Goal: Task Accomplishment & Management: Complete application form

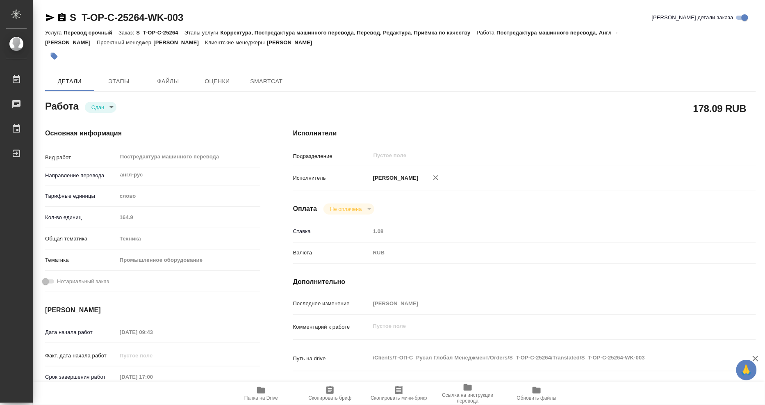
type textarea "x"
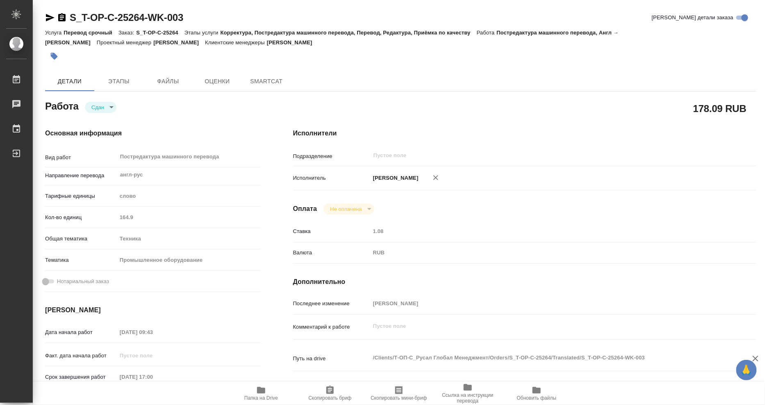
type textarea "x"
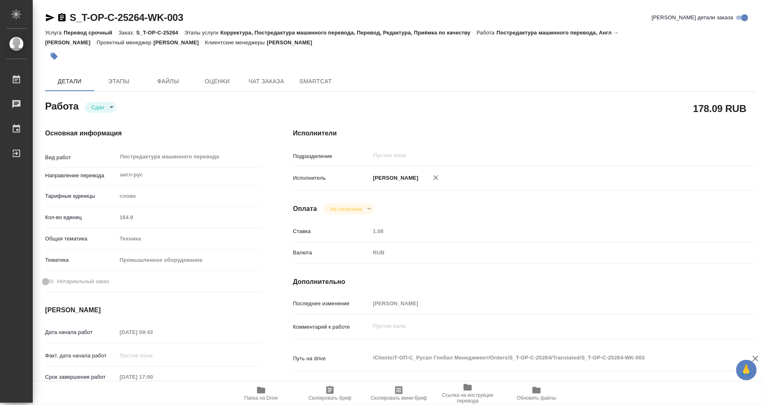
type textarea "x"
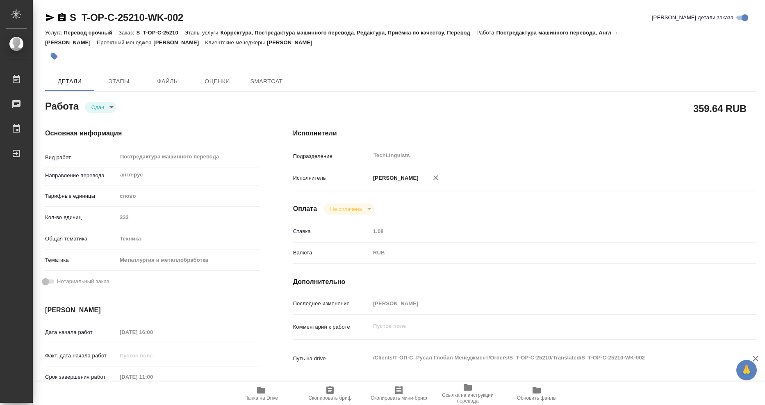
type textarea "x"
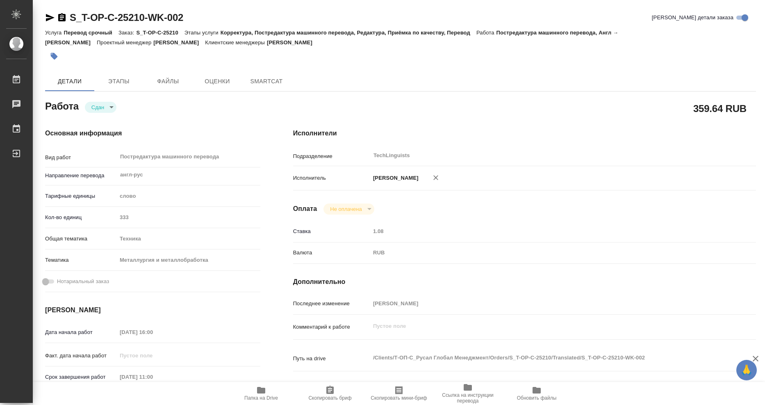
type textarea "x"
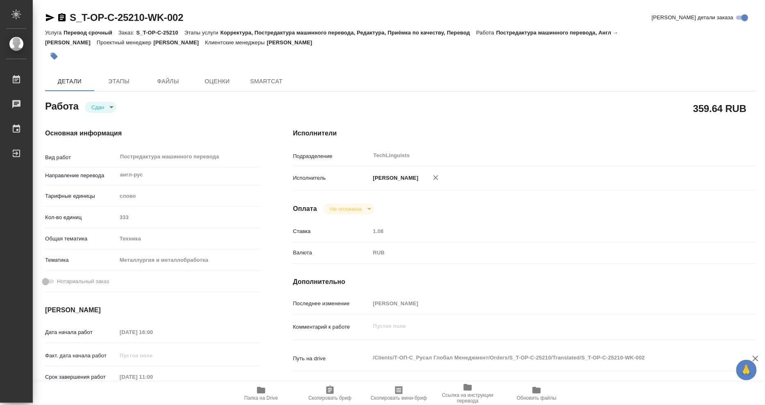
type textarea "x"
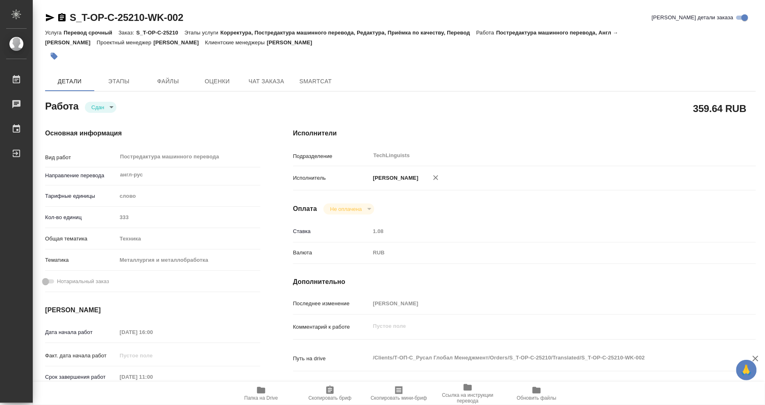
type textarea "x"
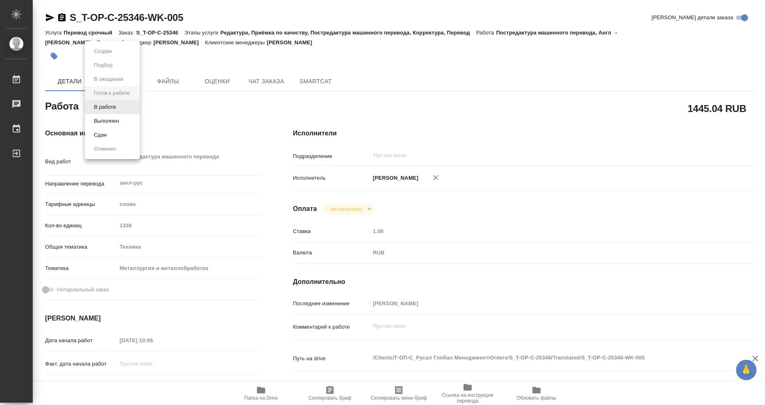
click at [104, 108] on body "🙏 .cls-1 fill:#fff; AWATERA Mangul Anna Работы 0 Чаты График Выйти S_T-OP-C-253…" at bounding box center [382, 202] width 765 height 405
click at [105, 120] on button "Выполнен" at bounding box center [106, 120] width 30 height 9
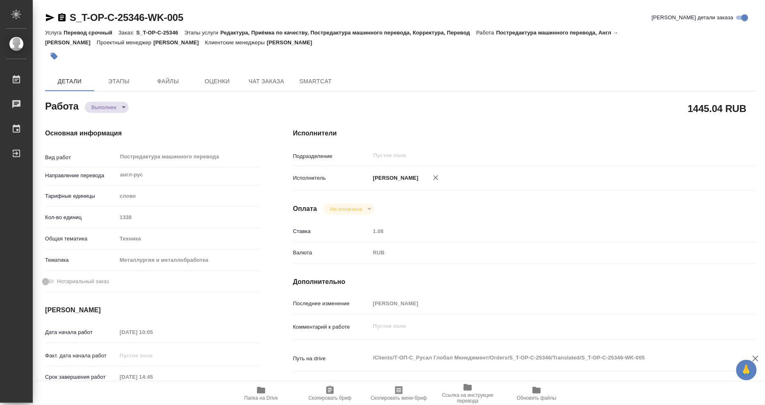
type textarea "x"
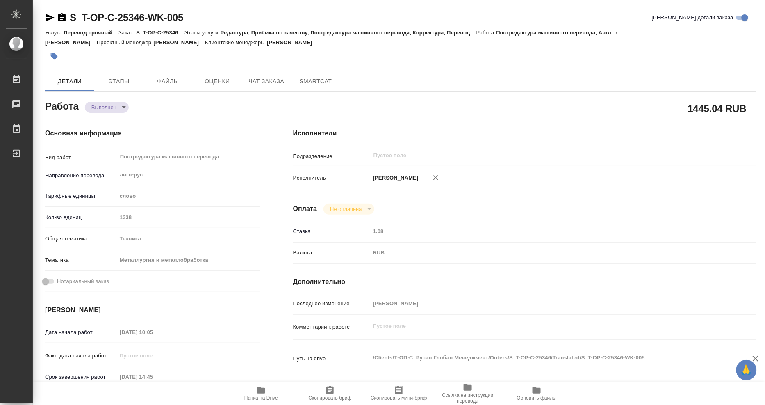
type textarea "x"
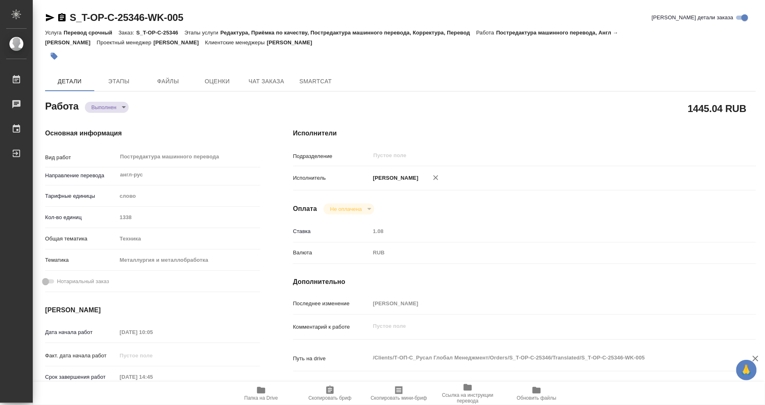
type textarea "x"
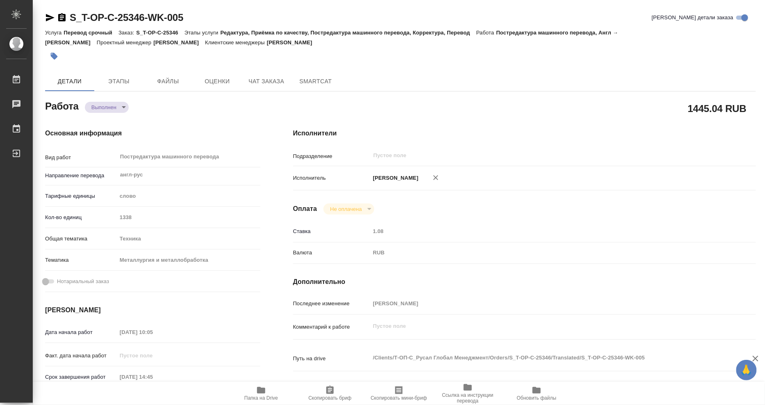
type textarea "x"
